Goal: Information Seeking & Learning: Learn about a topic

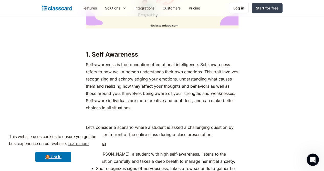
scroll to position [616, 0]
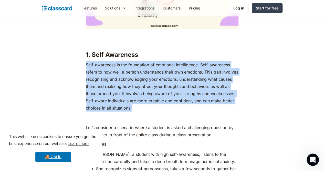
drag, startPoint x: 83, startPoint y: 70, endPoint x: 203, endPoint y: 112, distance: 127.0
click at [203, 111] on p "Self-awareness is the foundation of emotional intelligence. Self-awareness refe…" at bounding box center [162, 86] width 153 height 50
drag, startPoint x: 190, startPoint y: 101, endPoint x: 164, endPoint y: 86, distance: 29.9
click at [164, 86] on p "Self-awareness is the foundation of emotional intelligence. Self-awareness refe…" at bounding box center [162, 86] width 153 height 50
click at [95, 67] on p "Self-awareness is the foundation of emotional intelligence. Self-awareness refe…" at bounding box center [162, 86] width 153 height 50
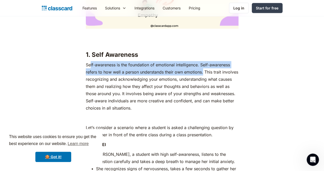
drag, startPoint x: 86, startPoint y: 70, endPoint x: 187, endPoint y: 77, distance: 101.3
click at [187, 77] on p "Self-awareness is the foundation of emotional intelligence. Self-awareness refe…" at bounding box center [162, 86] width 153 height 50
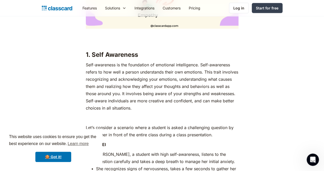
click at [174, 82] on p "Self-awareness is the foundation of emotional intelligence. Self-awareness refe…" at bounding box center [162, 86] width 153 height 50
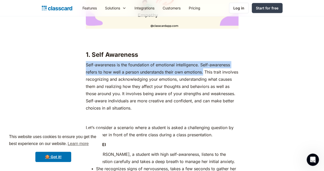
drag, startPoint x: 81, startPoint y: 70, endPoint x: 187, endPoint y: 77, distance: 106.4
copy p "Self-awareness is the foundation of emotional intelligence. Self-awareness refe…"
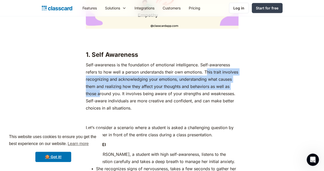
drag, startPoint x: 190, startPoint y: 77, endPoint x: 231, endPoint y: 93, distance: 43.6
click at [231, 93] on p "Self-awareness is the foundation of emotional intelligence. Self-awareness refe…" at bounding box center [162, 86] width 153 height 50
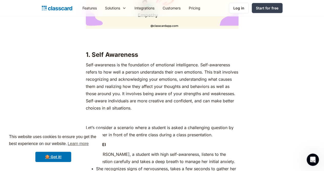
click at [188, 75] on p "Self-awareness is the foundation of emotional intelligence. Self-awareness refe…" at bounding box center [162, 86] width 153 height 50
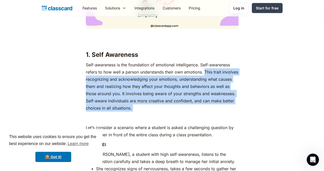
drag, startPoint x: 188, startPoint y: 75, endPoint x: 238, endPoint y: 110, distance: 60.8
click at [238, 110] on p "Self-awareness is the foundation of emotional intelligence. Self-awareness refe…" at bounding box center [162, 86] width 153 height 50
copy p "This trait involves recognizing and acknowledging your emotions, understanding …"
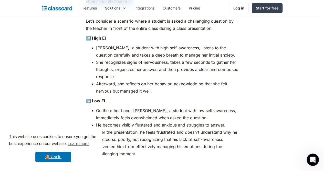
scroll to position [693, 0]
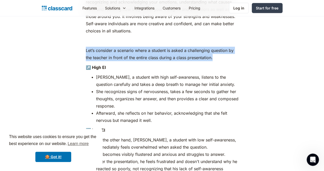
drag, startPoint x: 83, startPoint y: 55, endPoint x: 211, endPoint y: 60, distance: 127.6
click at [211, 60] on p "Let’s consider a scenario where a student is asked a challenging question by th…" at bounding box center [162, 54] width 153 height 14
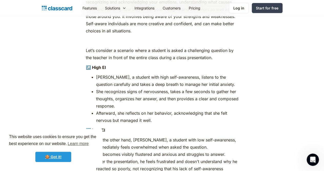
click at [64, 157] on link "🍪 Got it!" at bounding box center [53, 156] width 36 height 10
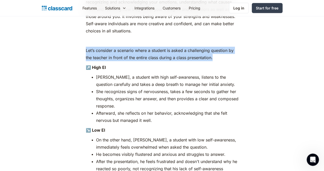
drag, startPoint x: 82, startPoint y: 55, endPoint x: 238, endPoint y: 61, distance: 155.3
click at [238, 61] on p "Let’s consider a scenario where a student is asked a challenging question by th…" at bounding box center [162, 54] width 153 height 14
copy p "Let’s consider a scenario where a student is asked a challenging question by th…"
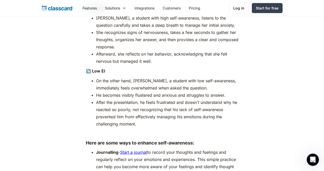
scroll to position [744, 0]
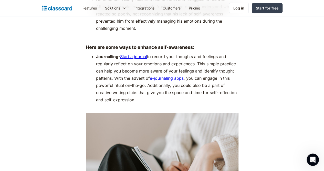
scroll to position [846, 0]
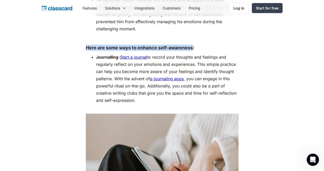
drag, startPoint x: 83, startPoint y: 45, endPoint x: 190, endPoint y: 45, distance: 107.7
click at [190, 45] on strong "Here are some ways to enhance self-awareness:" at bounding box center [140, 47] width 109 height 5
copy strong "Here are some ways to enhance self-awareness"
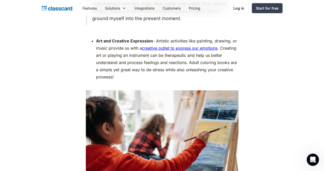
scroll to position [1154, 0]
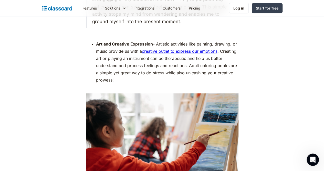
click at [237, 129] on img at bounding box center [162, 144] width 153 height 102
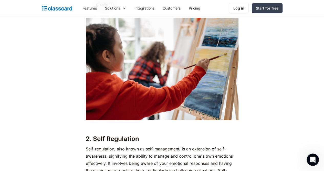
scroll to position [1282, 0]
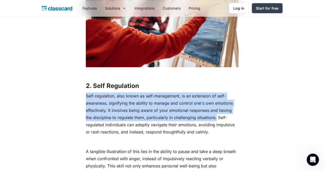
drag, startPoint x: 82, startPoint y: 90, endPoint x: 206, endPoint y: 114, distance: 126.7
copy p "Self-regulation, also known as self-management, is an extension of self-awarene…"
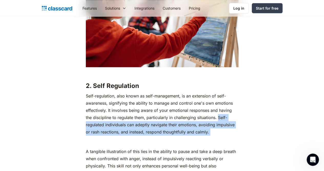
drag, startPoint x: 209, startPoint y: 110, endPoint x: 216, endPoint y: 129, distance: 20.6
copy div "Self-regulated individuals can adeptly navigate their emotions, avoiding impuls…"
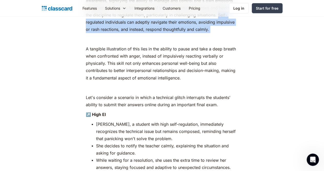
scroll to position [1385, 0]
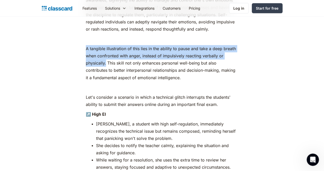
drag, startPoint x: 82, startPoint y: 40, endPoint x: 250, endPoint y: 52, distance: 168.2
copy p "A tangible illustration of this lies in the ability to pause and take a deep br…"
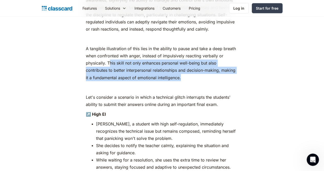
drag, startPoint x: 85, startPoint y: 58, endPoint x: 140, endPoint y: 67, distance: 55.6
click at [140, 67] on p "A tangible illustration of this lies in the ability to pause and take a deep br…" at bounding box center [162, 63] width 153 height 36
click at [102, 61] on p "A tangible illustration of this lies in the ability to pause and take a deep br…" at bounding box center [162, 63] width 153 height 36
drag, startPoint x: 81, startPoint y: 53, endPoint x: 151, endPoint y: 71, distance: 72.5
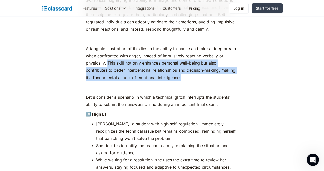
copy p "This skill not only enhances personal well-being but also contributes to better…"
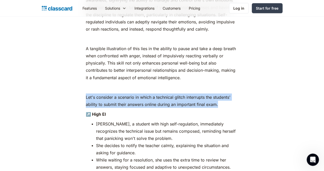
drag, startPoint x: 82, startPoint y: 90, endPoint x: 213, endPoint y: 95, distance: 130.6
click at [213, 95] on p "Let's consider a scenario in which a technical glitch interrupts the students' …" at bounding box center [162, 100] width 153 height 14
copy p "Let's consider a scenario in which a technical glitch interrupts the students' …"
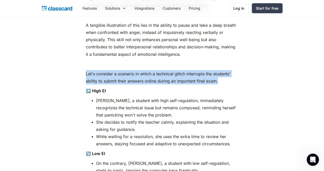
scroll to position [1411, 0]
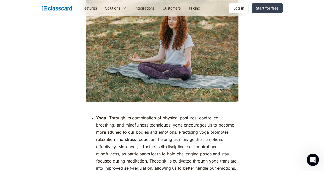
scroll to position [1821, 0]
